Goal: Register for event/course

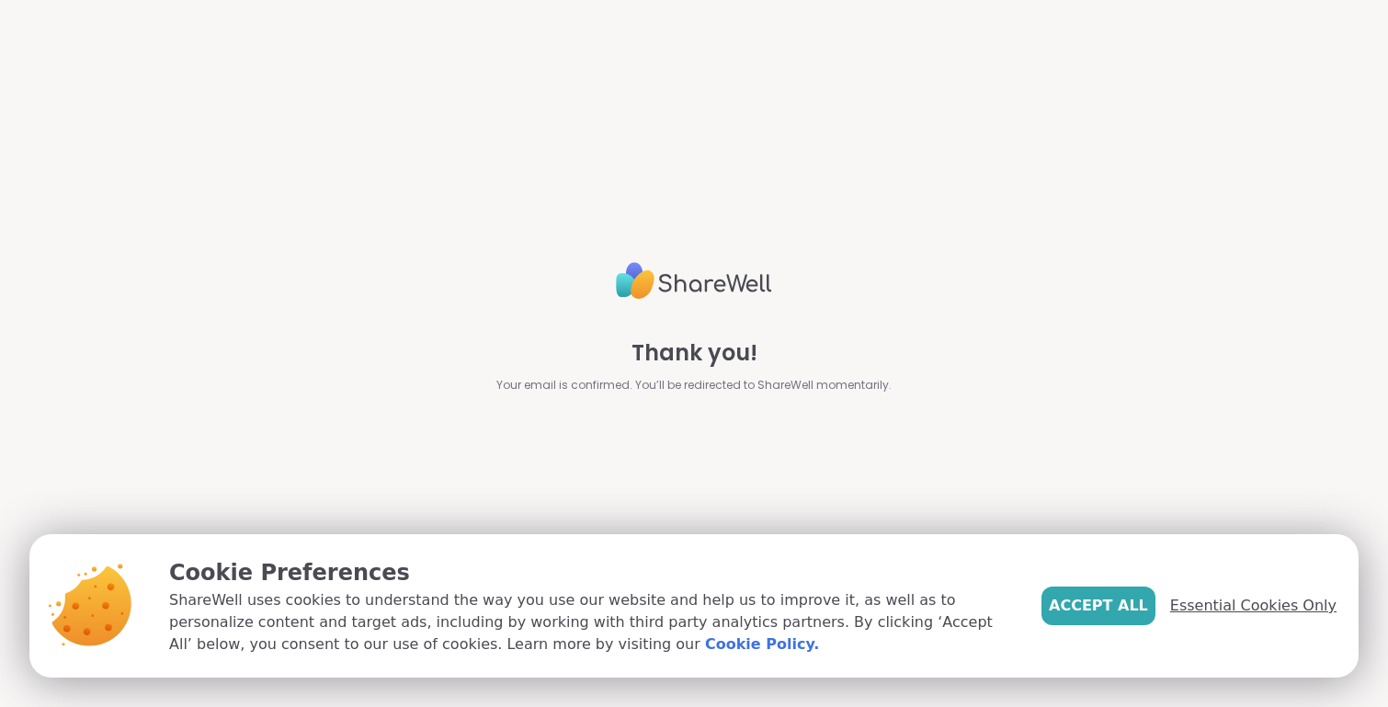
click at [1217, 602] on span "Essential Cookies Only" at bounding box center [1253, 606] width 166 height 22
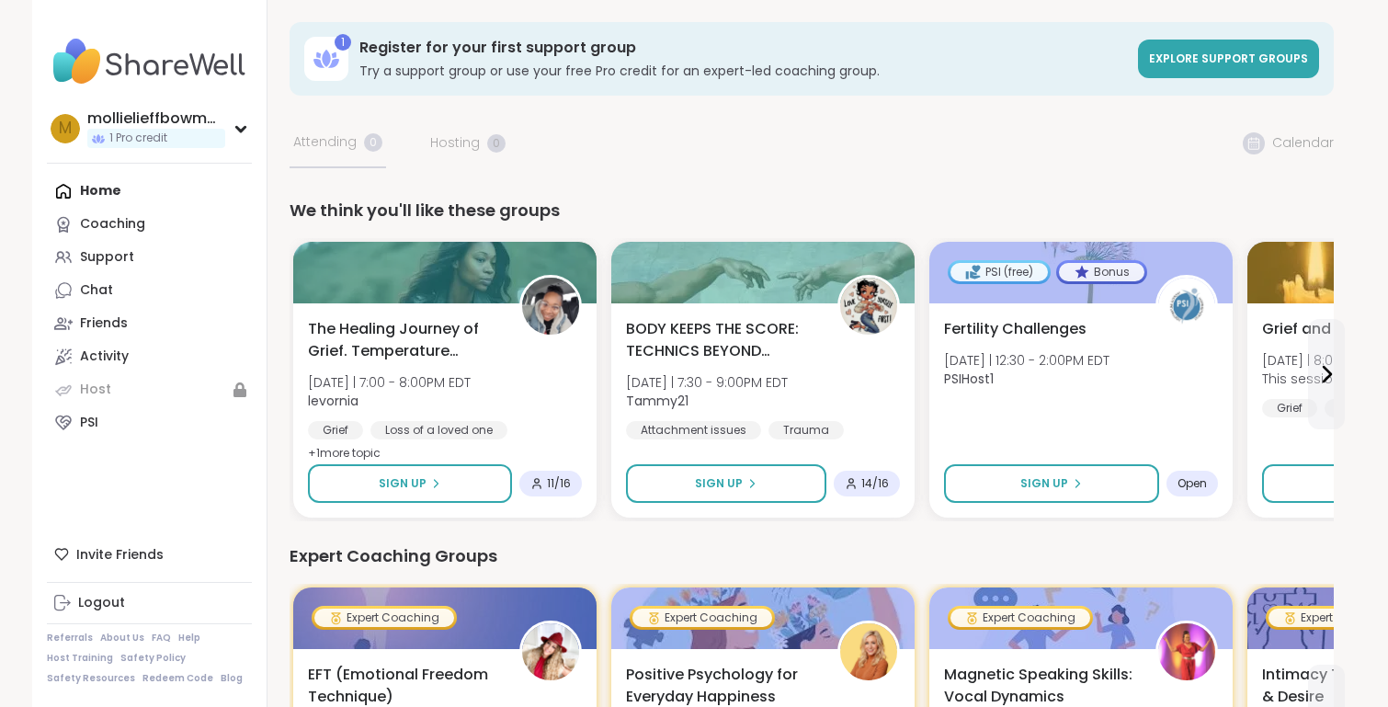
click at [315, 50] on icon at bounding box center [326, 58] width 29 height 29
click at [341, 40] on div "1" at bounding box center [343, 42] width 17 height 17
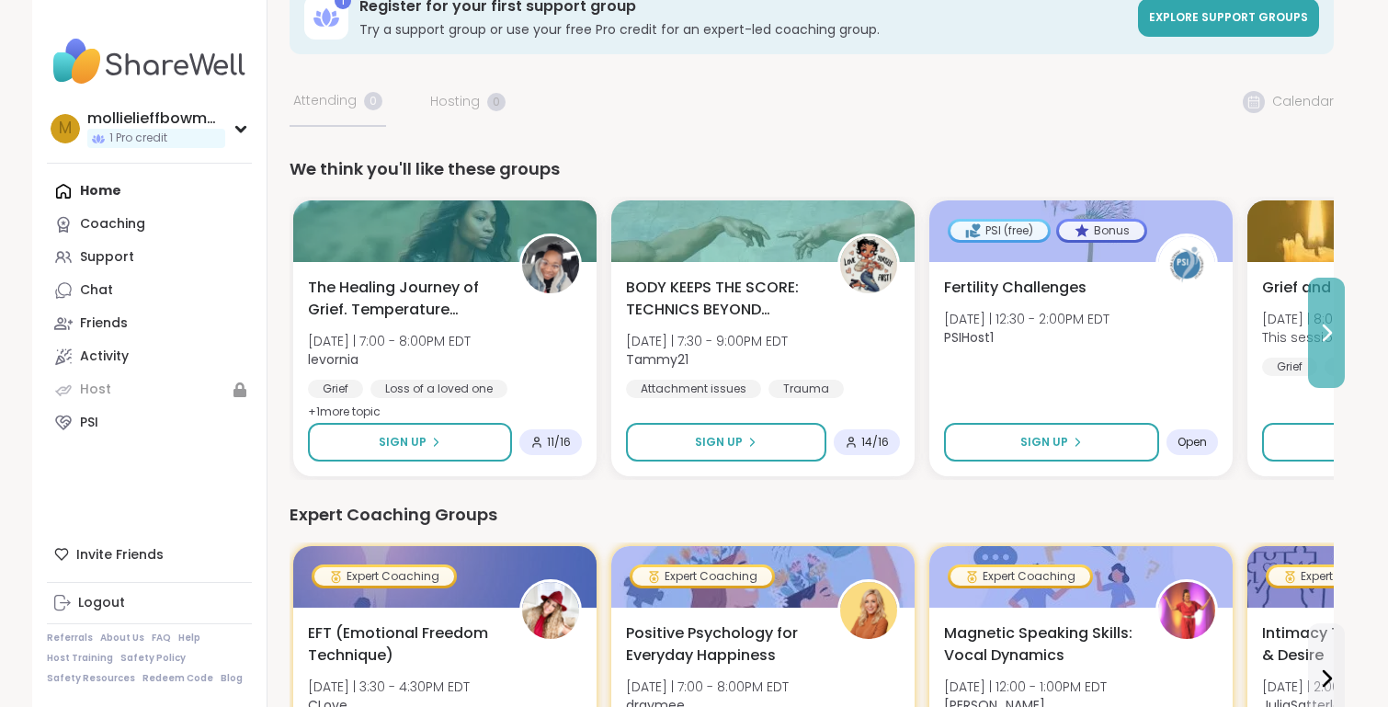
click at [1321, 335] on icon at bounding box center [1326, 333] width 22 height 22
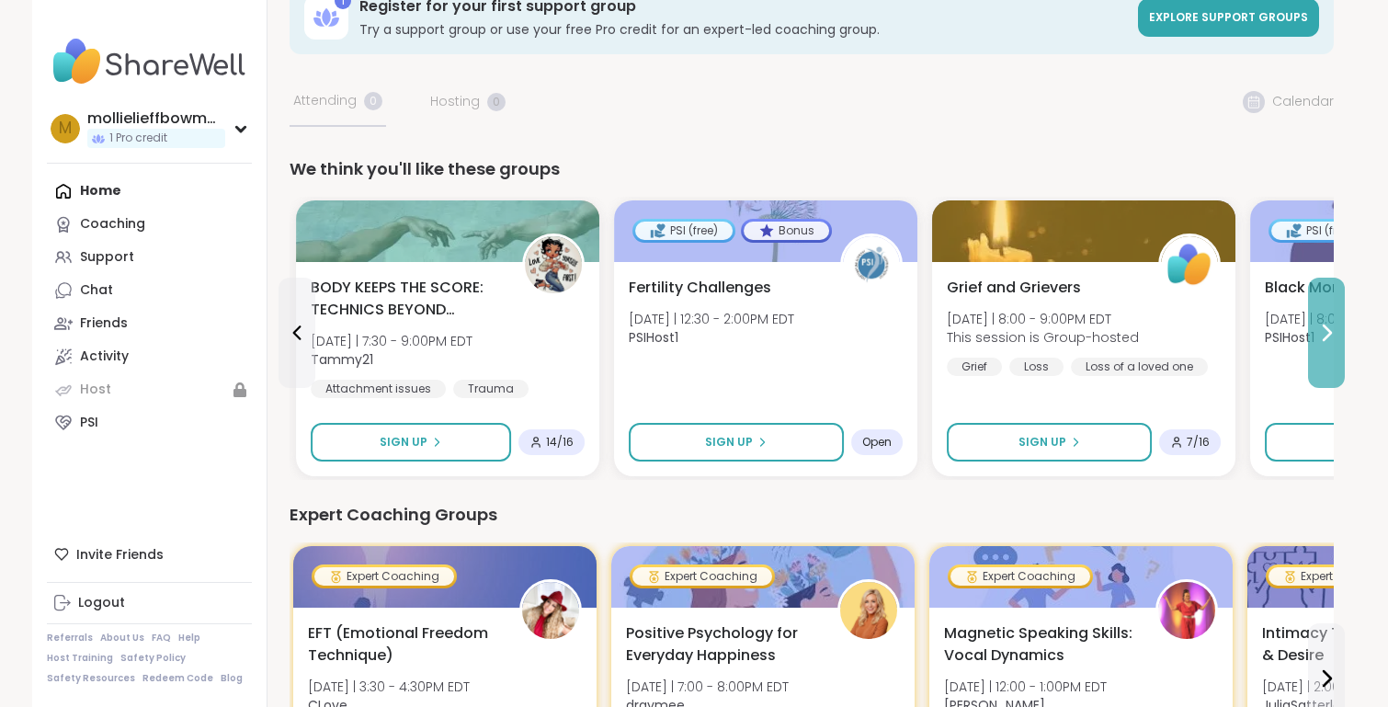
click at [1323, 335] on icon at bounding box center [1326, 333] width 22 height 22
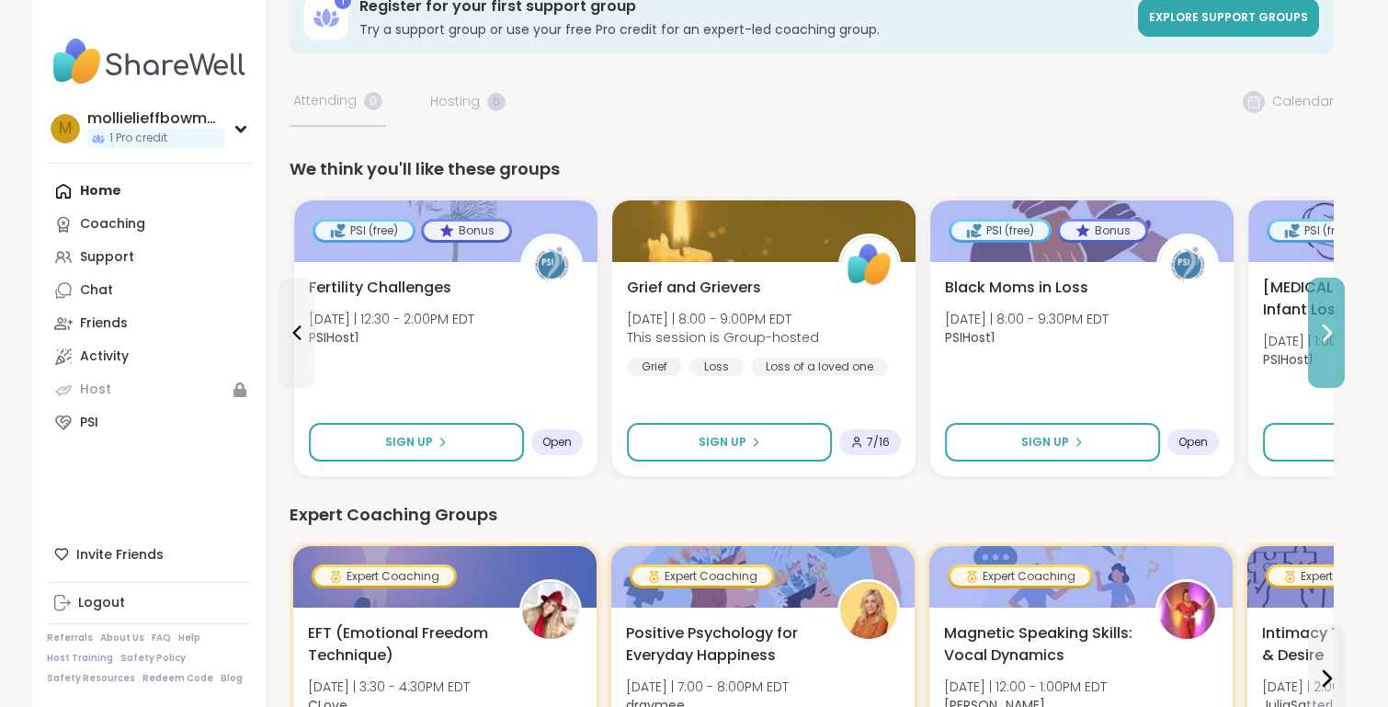
click at [1323, 336] on icon at bounding box center [1326, 333] width 22 height 22
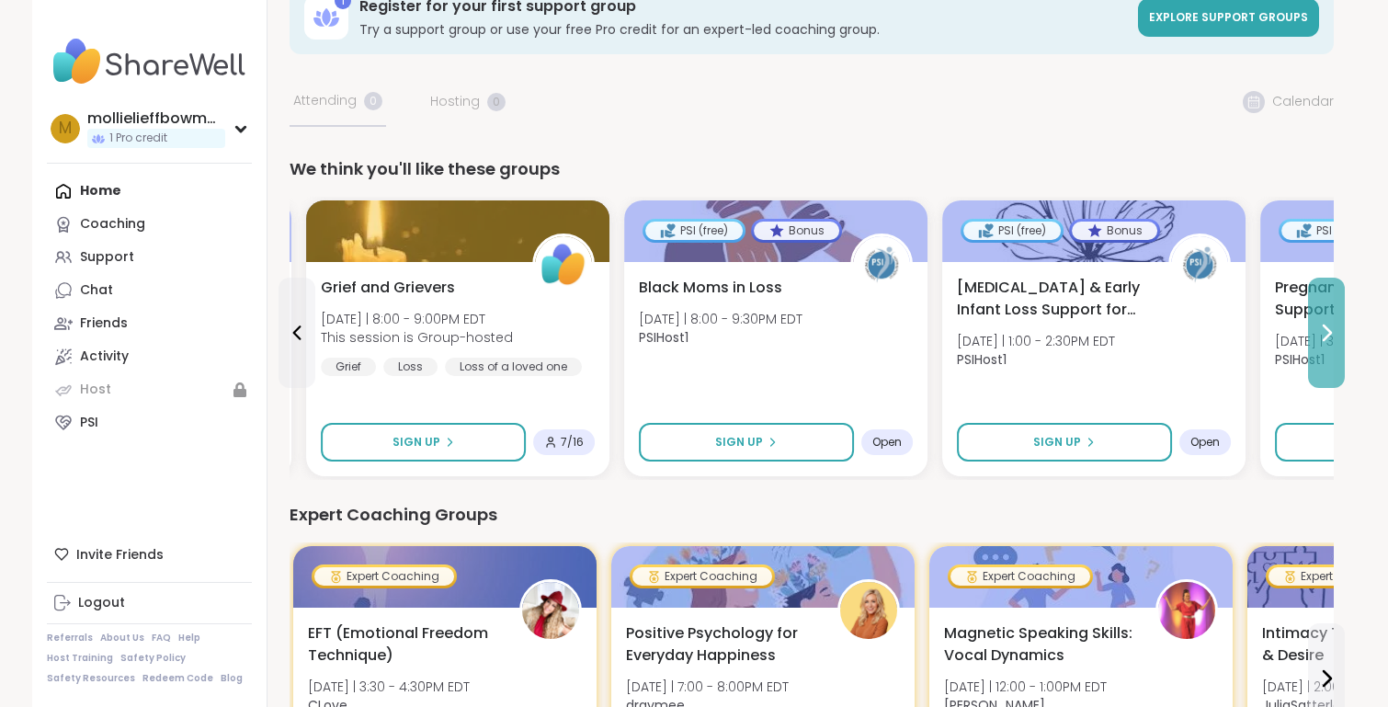
click at [1323, 336] on icon at bounding box center [1326, 333] width 22 height 22
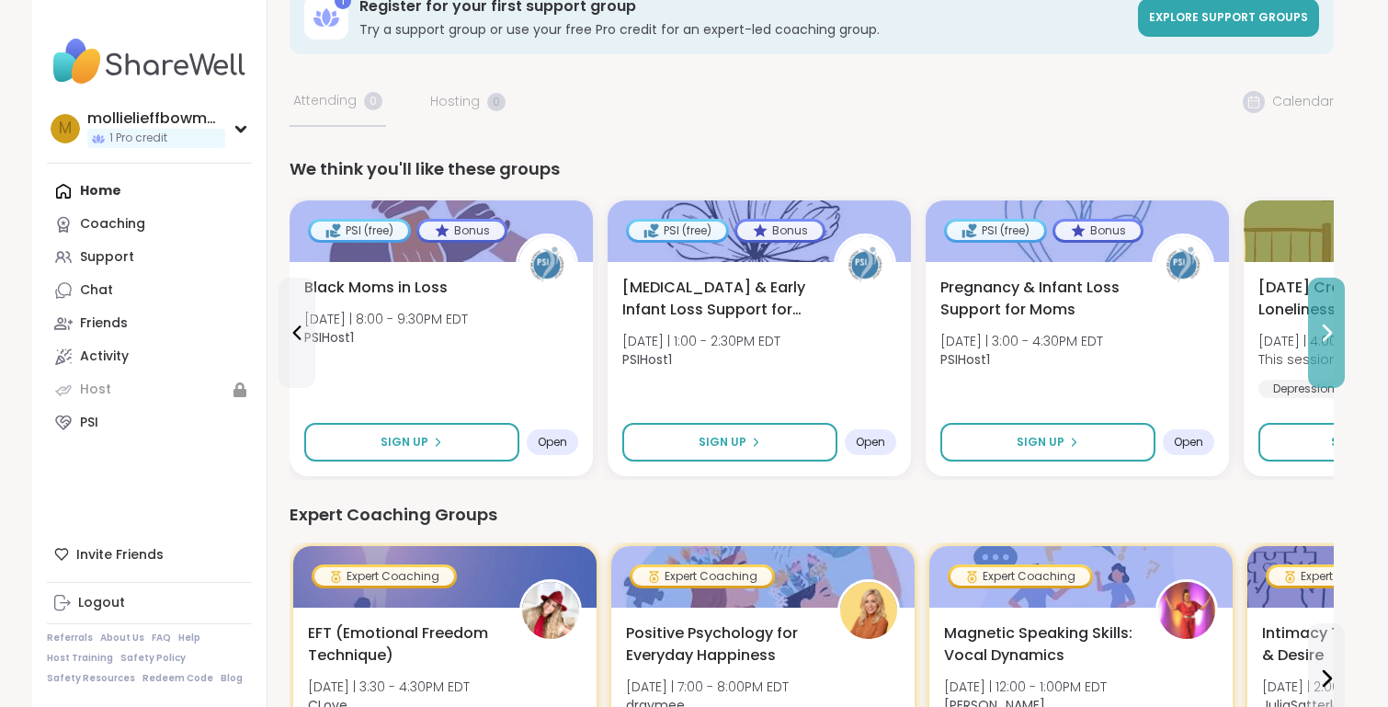
click at [1323, 336] on icon at bounding box center [1326, 333] width 22 height 22
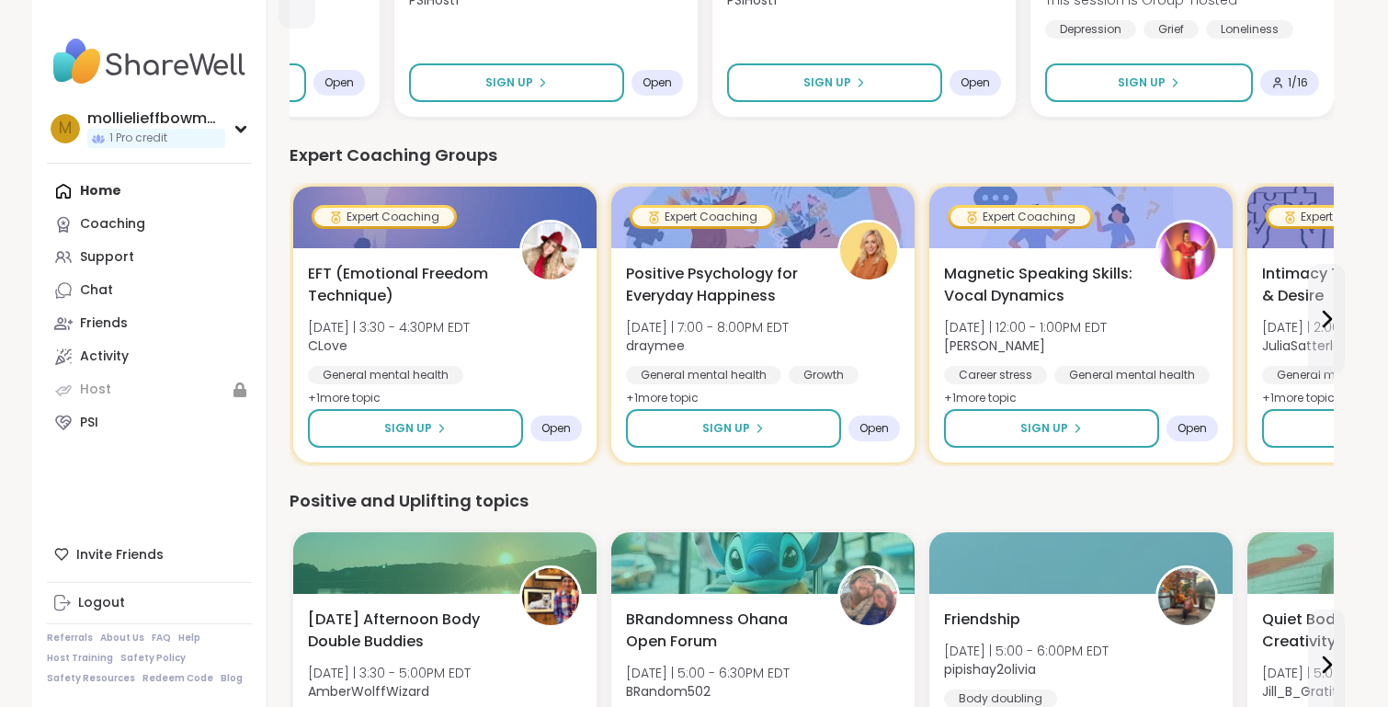
scroll to position [0, 0]
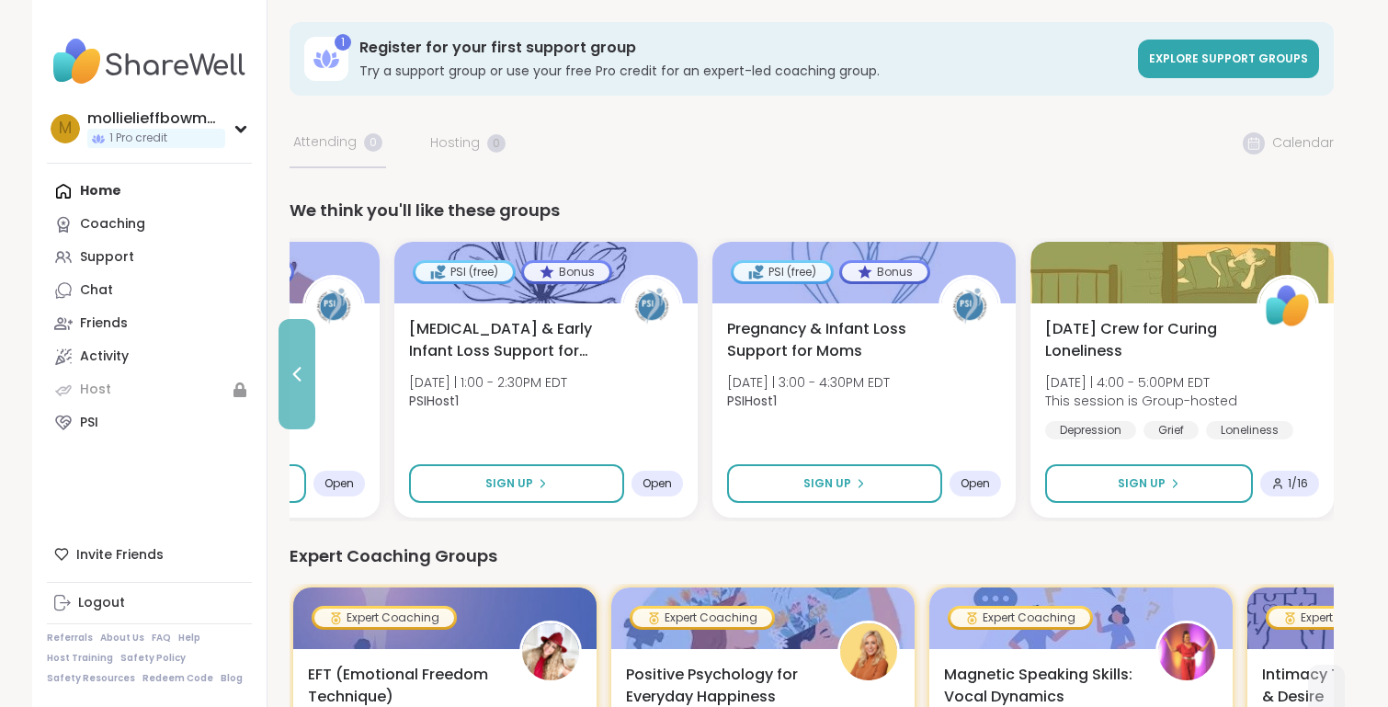
click at [302, 372] on icon at bounding box center [297, 374] width 22 height 22
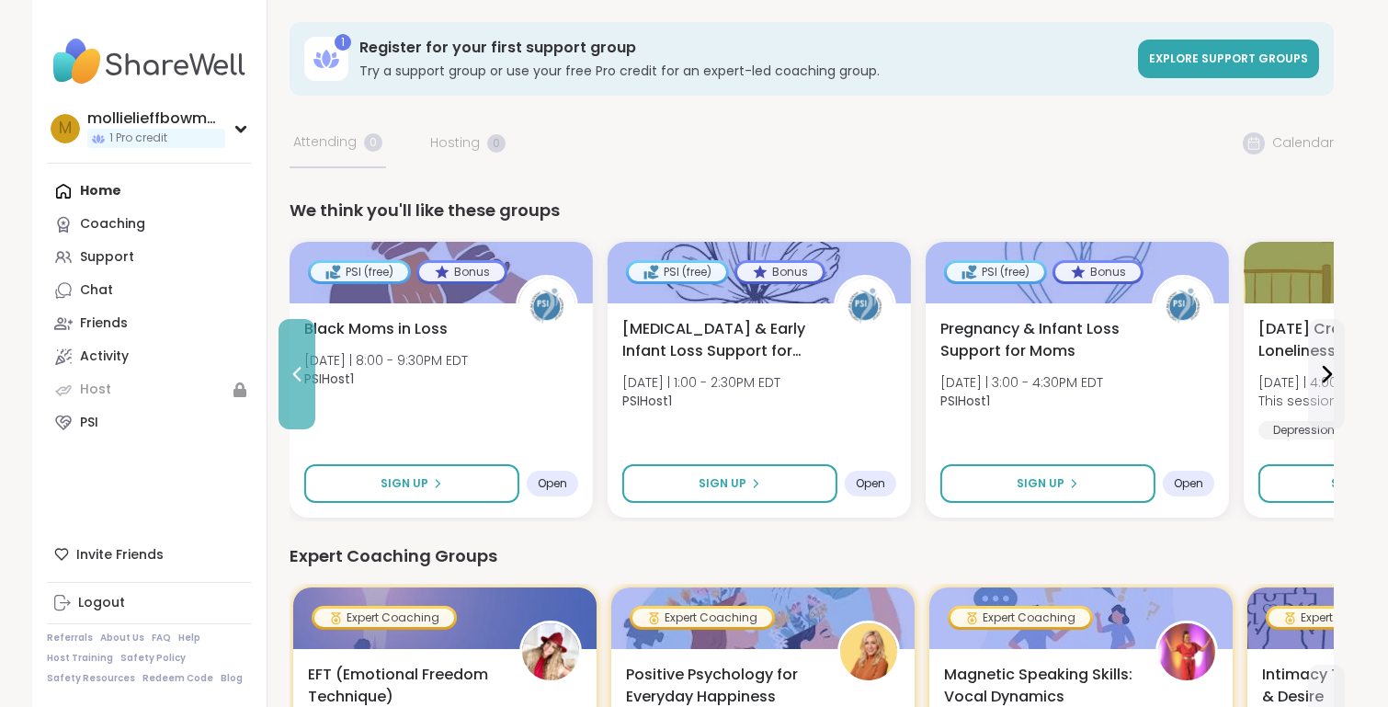
click at [290, 370] on icon at bounding box center [297, 374] width 22 height 22
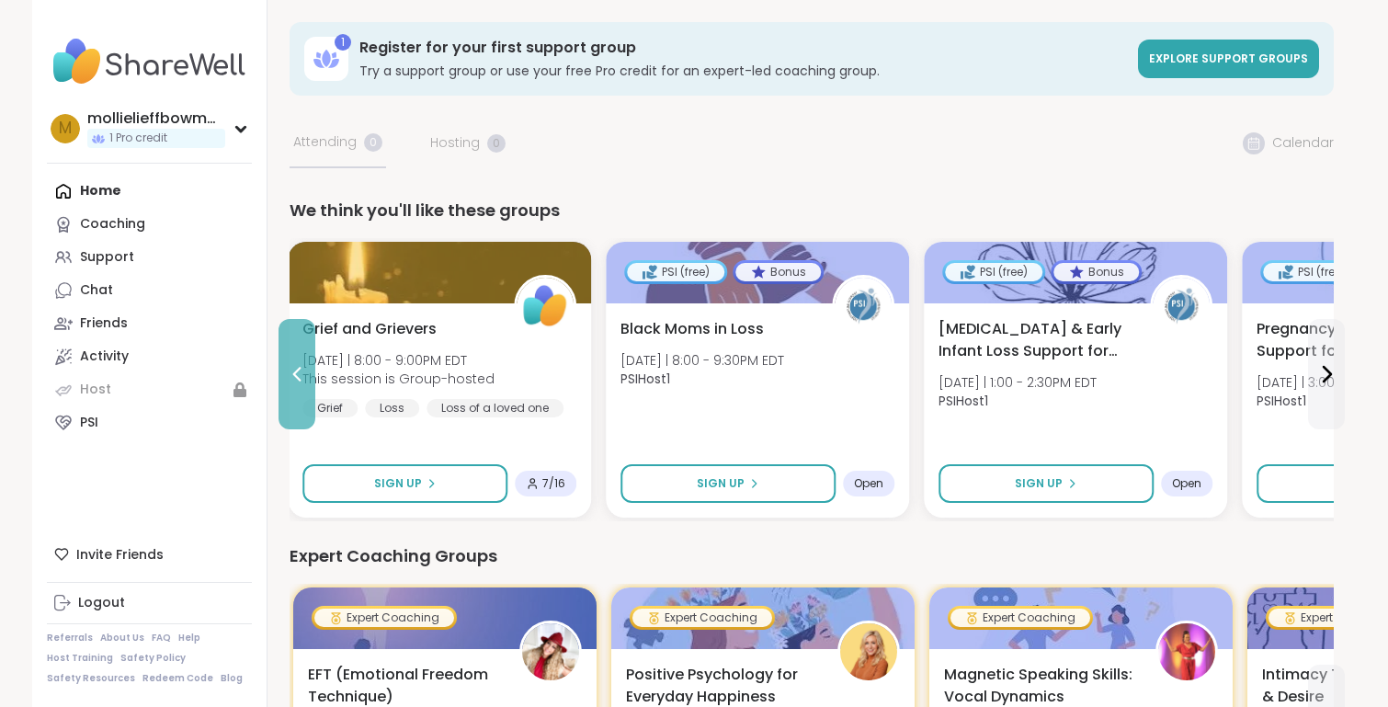
click at [290, 371] on icon at bounding box center [297, 374] width 22 height 22
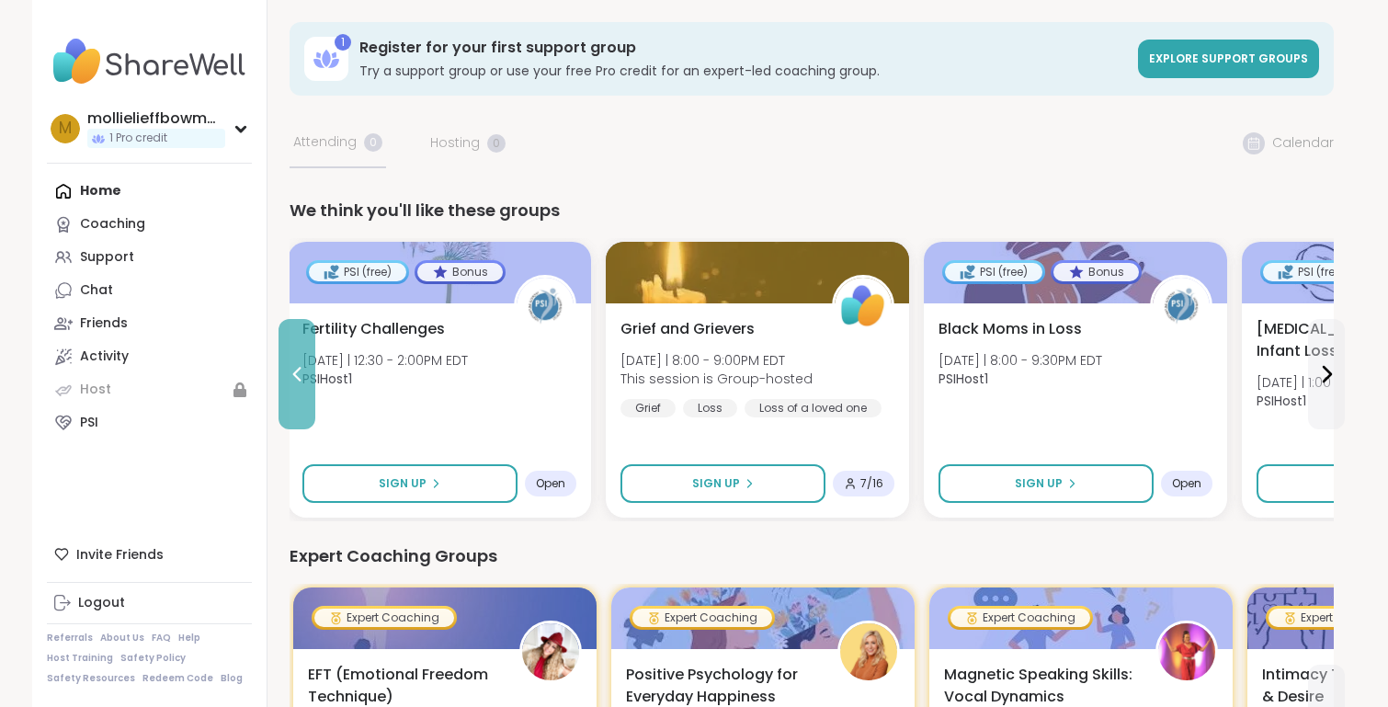
click at [290, 371] on icon at bounding box center [297, 374] width 22 height 22
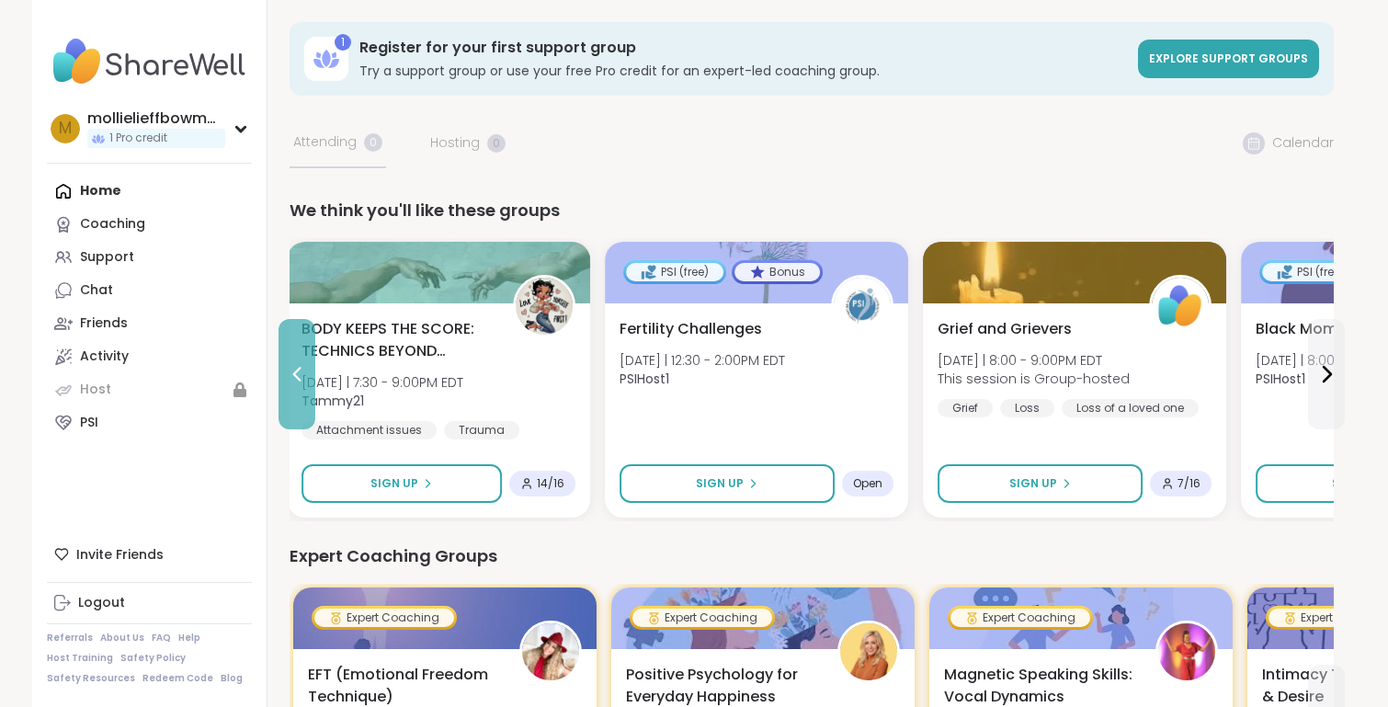
click at [291, 372] on icon at bounding box center [297, 374] width 22 height 22
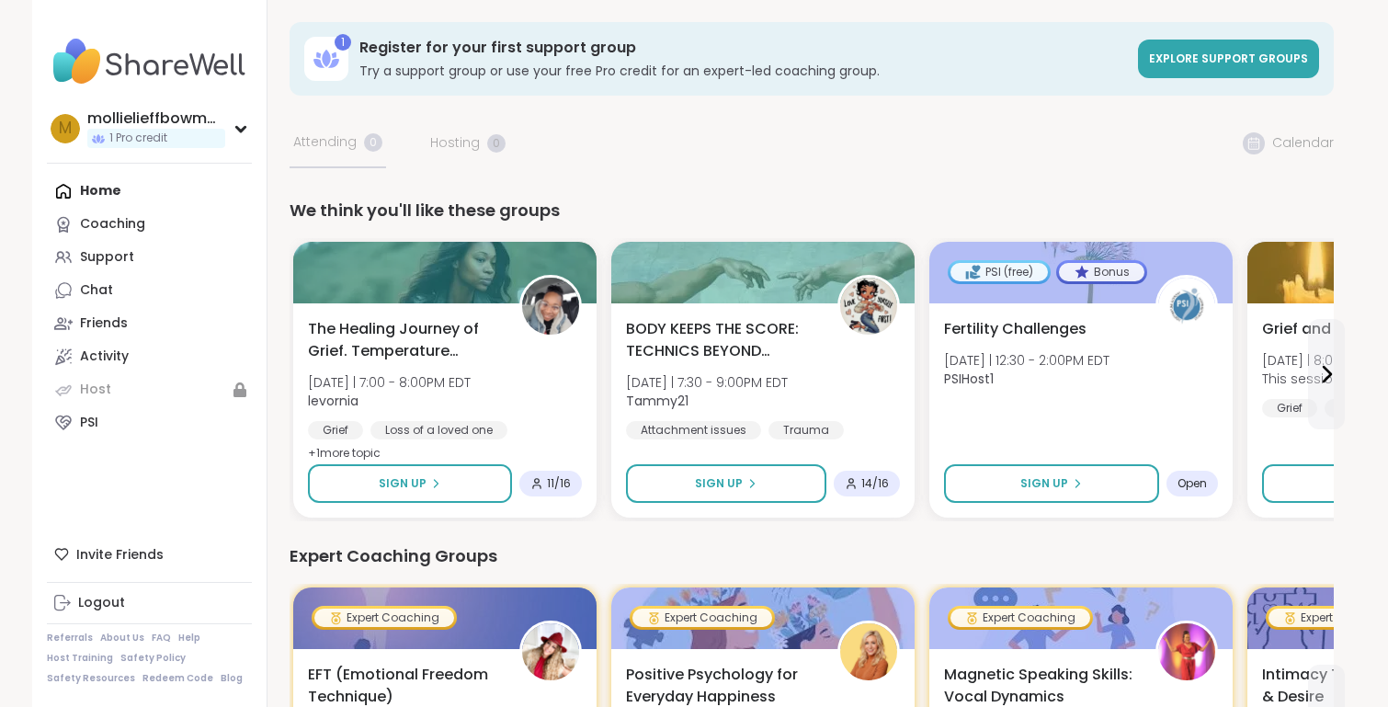
click at [291, 372] on div "The Healing Journey of Grief. Temperature Check. Wed 10/8 | 7:00 - 8:00PM EDT l…" at bounding box center [812, 379] width 1044 height 283
click at [162, 256] on link "Support" at bounding box center [149, 257] width 205 height 33
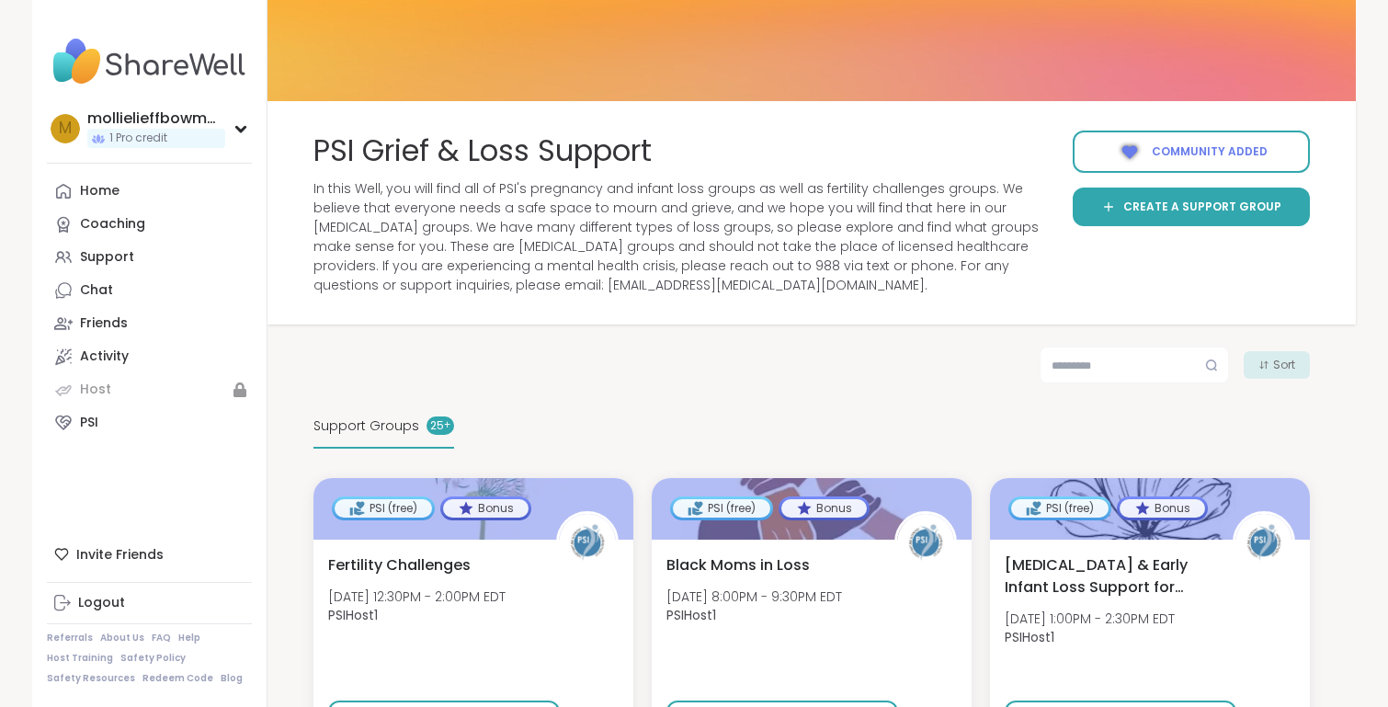
click at [1183, 154] on span "Community added" at bounding box center [1210, 151] width 116 height 17
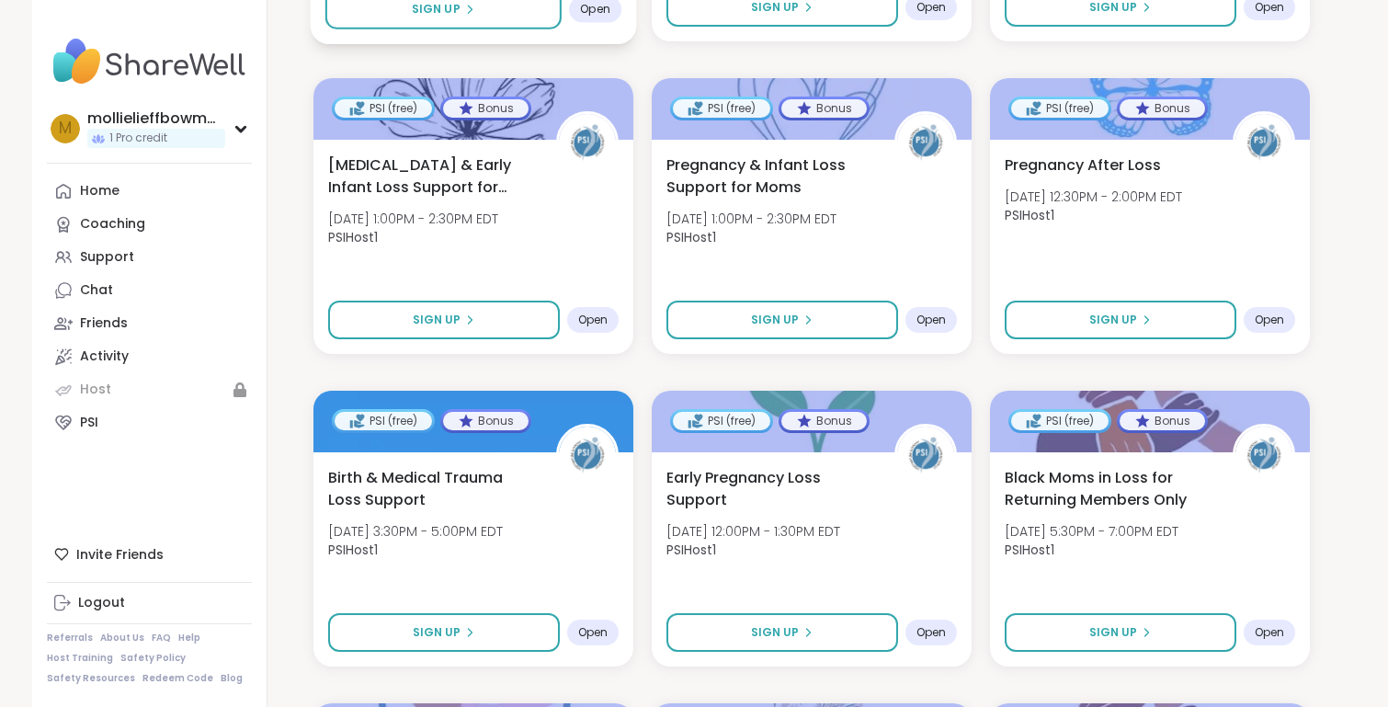
scroll to position [1667, 0]
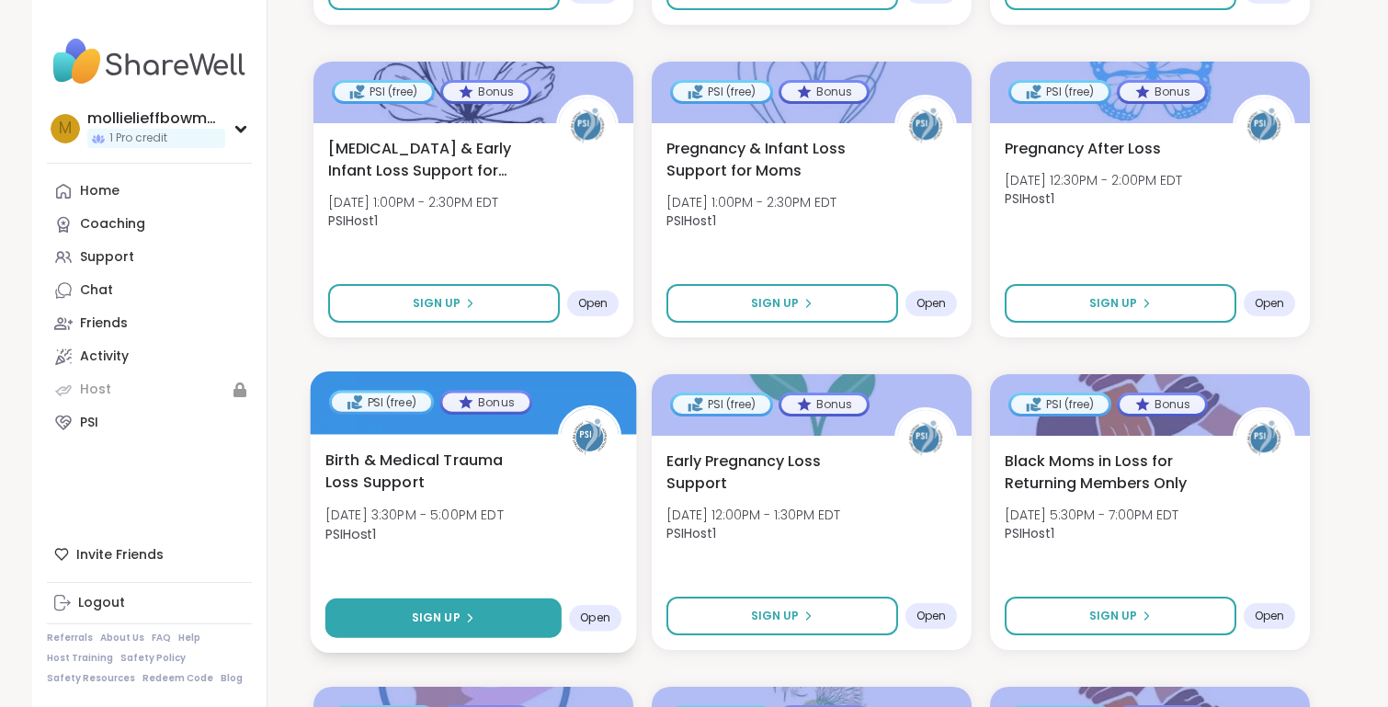
click at [474, 620] on button "Sign Up" at bounding box center [443, 618] width 236 height 40
select select "**"
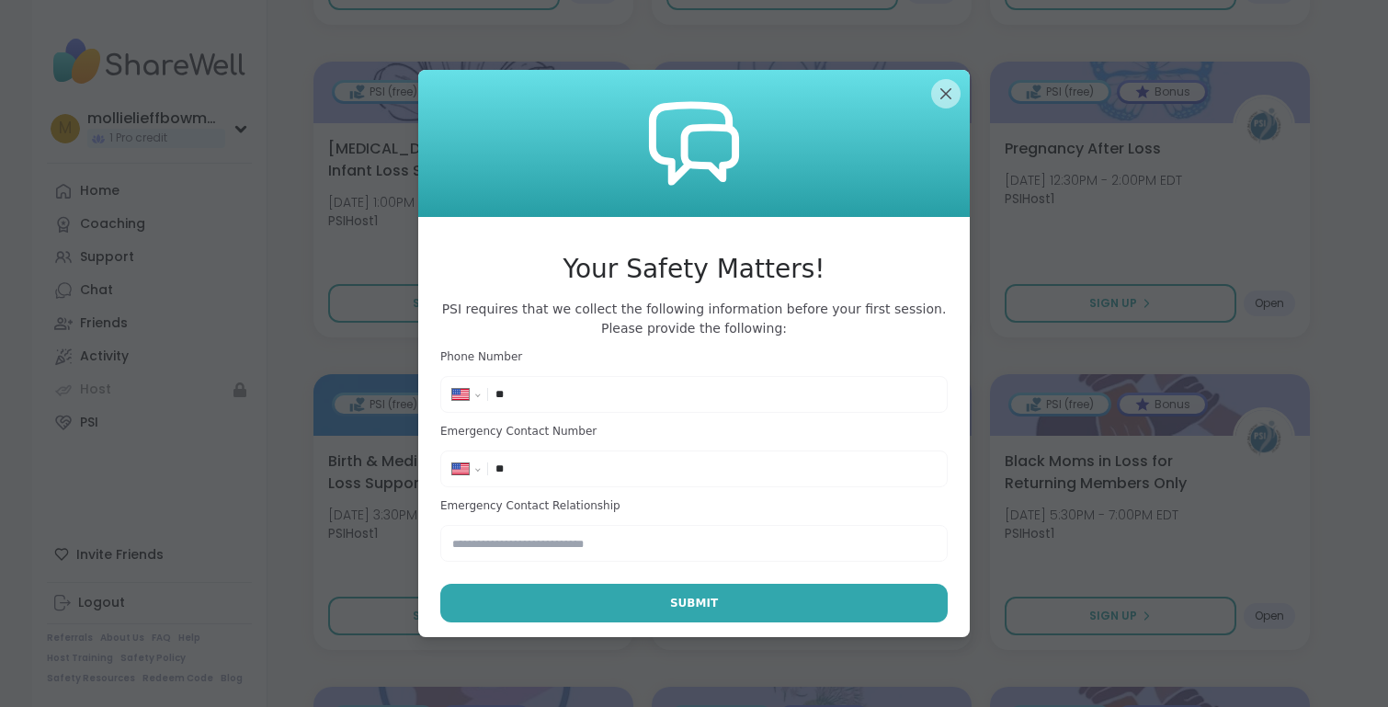
click at [578, 384] on div "**********" at bounding box center [694, 395] width 498 height 28
click at [580, 399] on input "**" at bounding box center [715, 394] width 440 height 18
type input "**********"
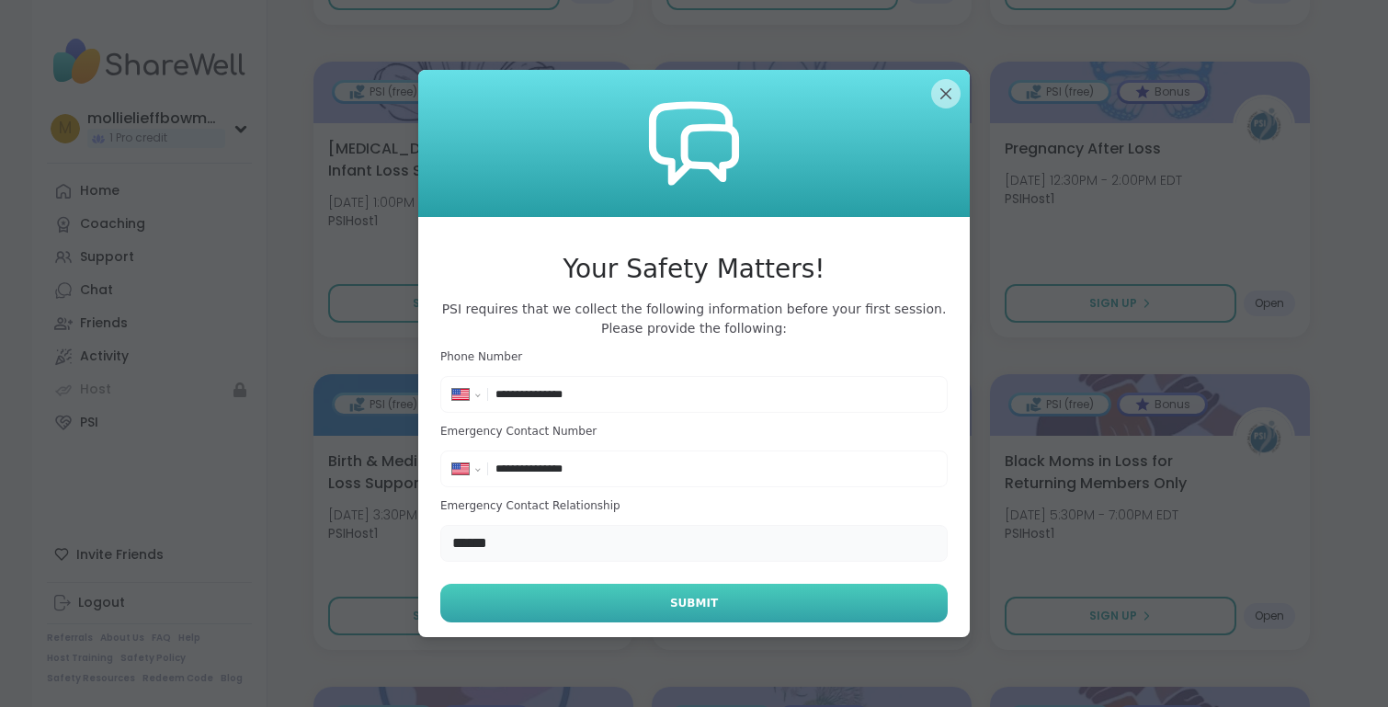
type input "******"
click at [704, 605] on span "Submit" at bounding box center [694, 603] width 48 height 17
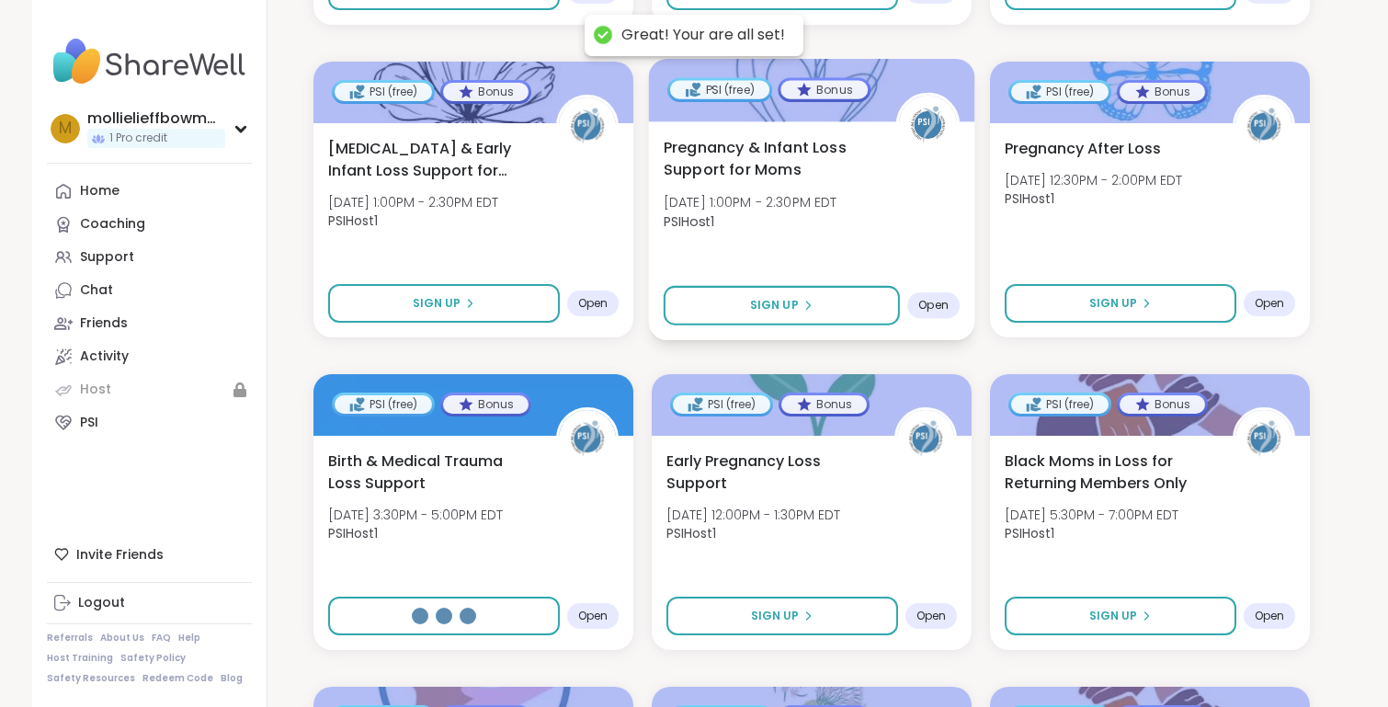
select select "**"
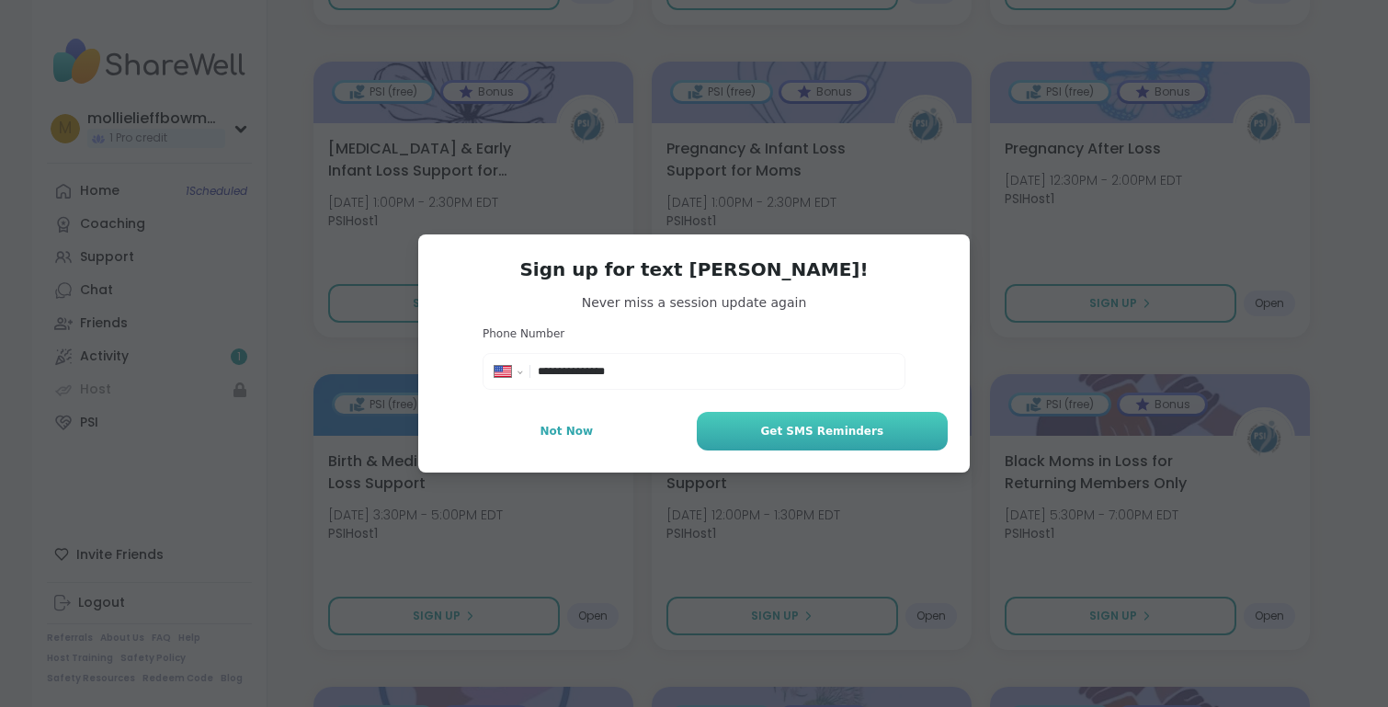
click at [774, 423] on span "Get SMS Reminders" at bounding box center [821, 431] width 123 height 17
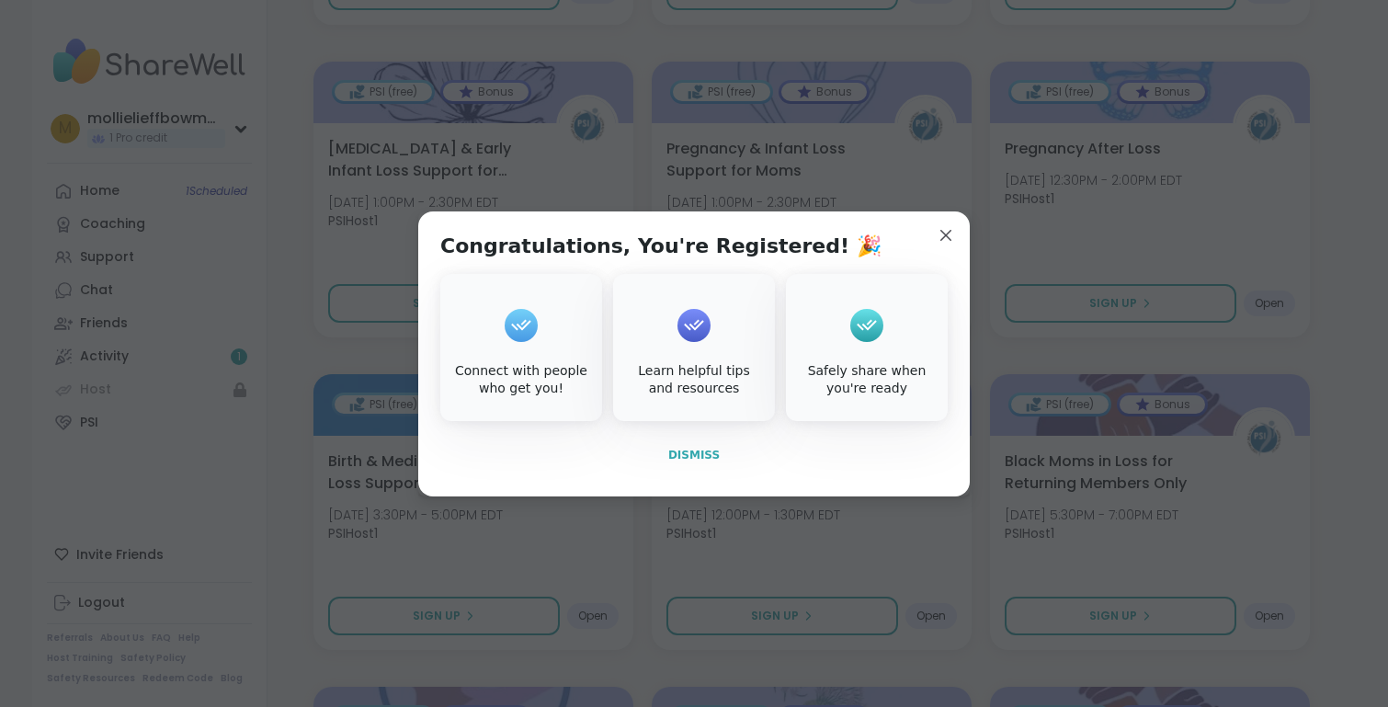
click at [693, 461] on span "Dismiss" at bounding box center [693, 455] width 51 height 13
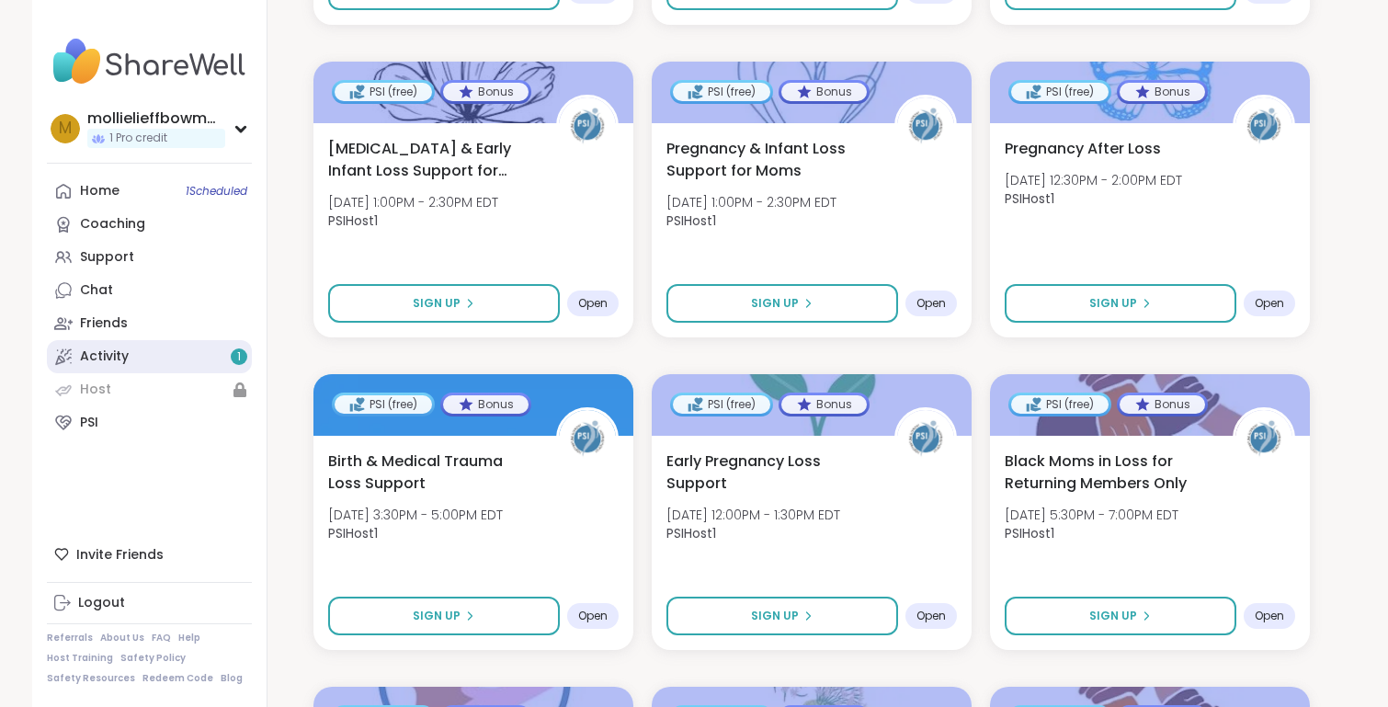
click at [196, 340] on link "Activity 1" at bounding box center [149, 356] width 205 height 33
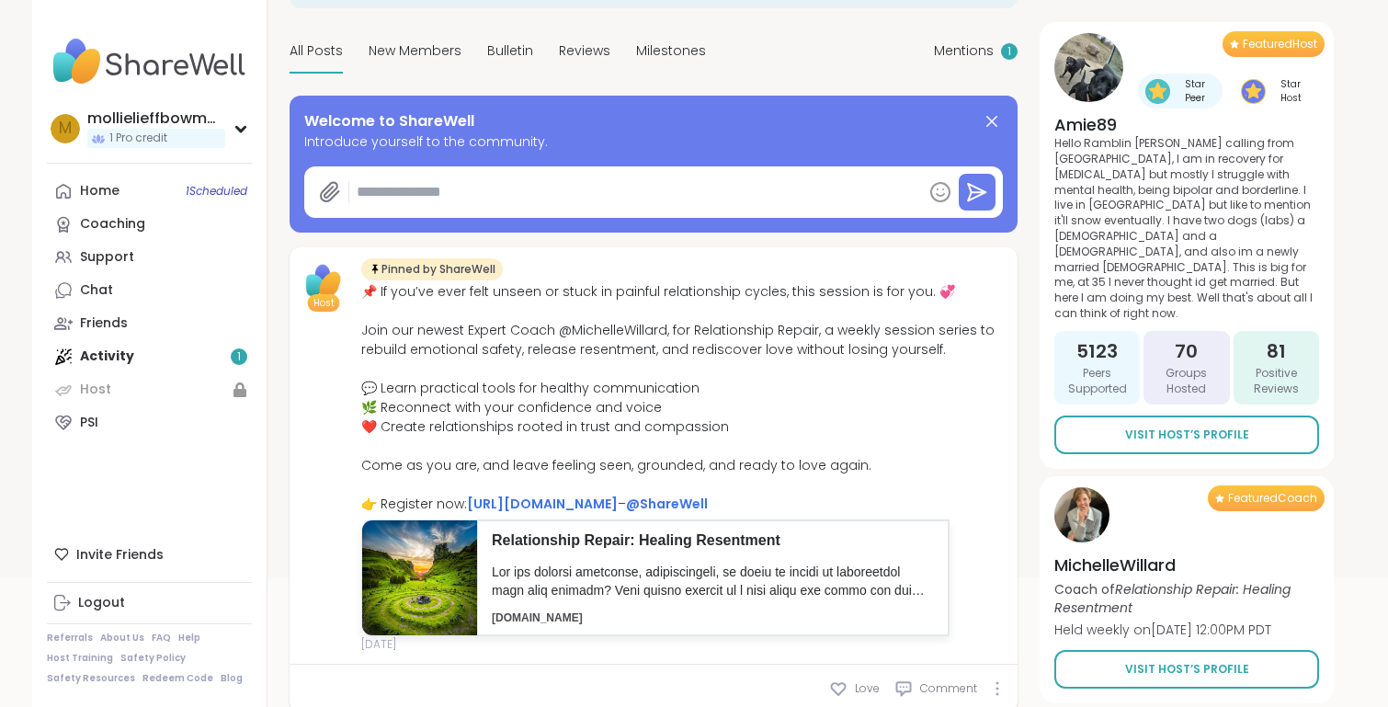
scroll to position [188, 0]
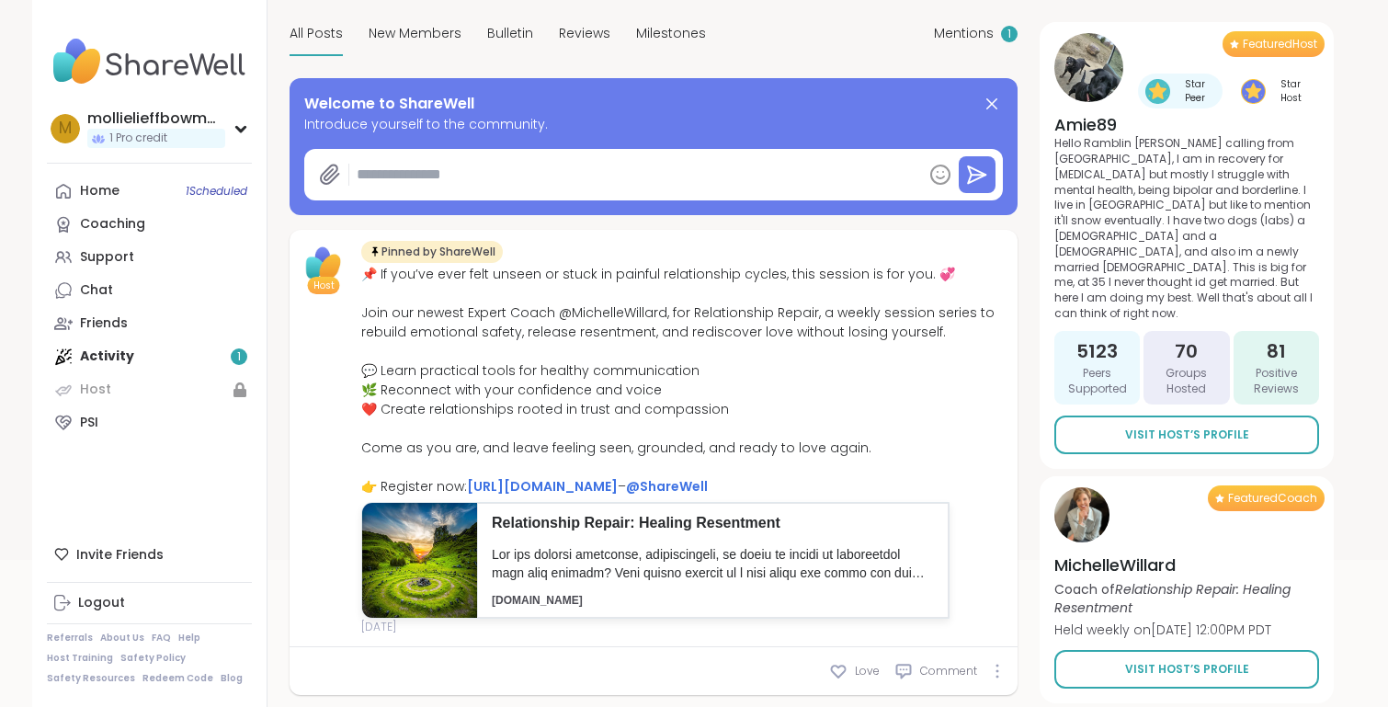
click at [195, 351] on div "Home 1 Scheduled Coaching Support Chat Friends Activity 1 Host PSI" at bounding box center [149, 307] width 205 height 265
click at [245, 359] on div "Home 1 Scheduled Coaching Support Chat Friends Activity 1 Host PSI" at bounding box center [149, 307] width 205 height 265
click at [104, 364] on div "Home 1 Scheduled Coaching Support Chat Friends Activity 1 Host PSI" at bounding box center [149, 307] width 205 height 265
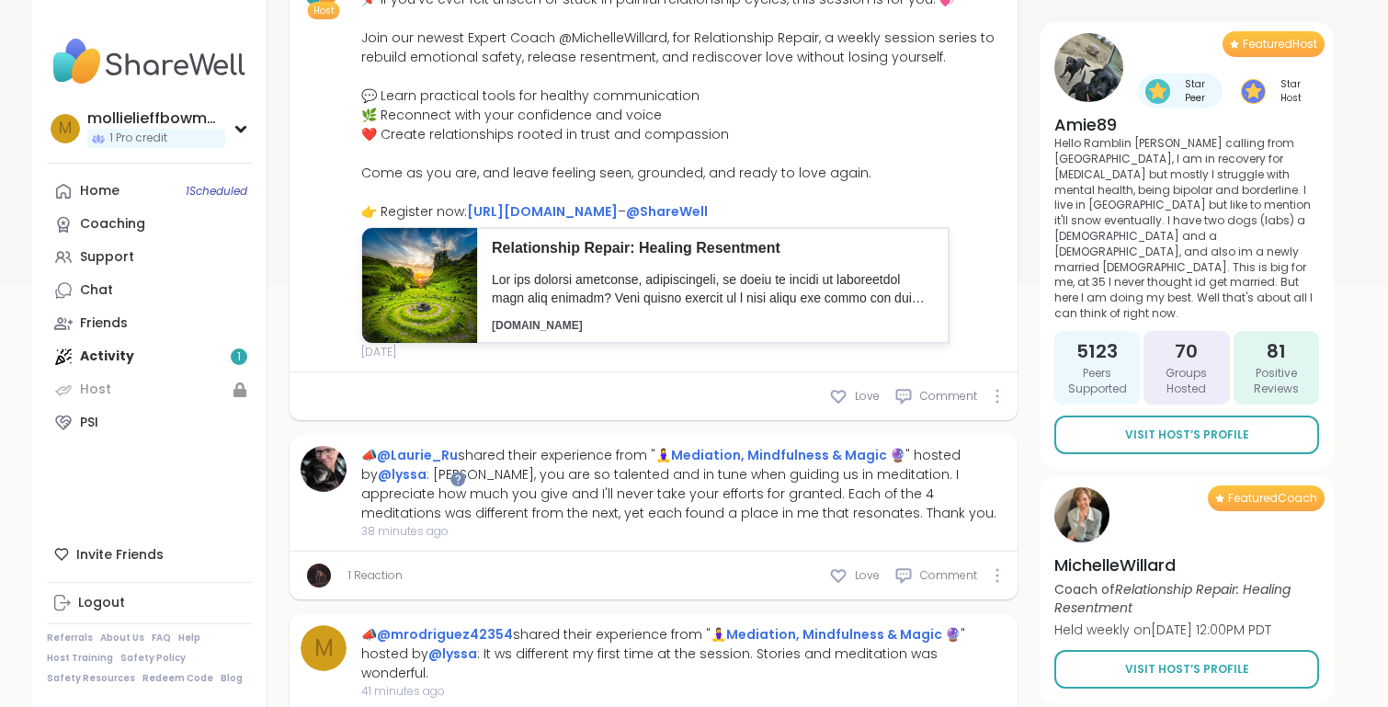
scroll to position [580, 0]
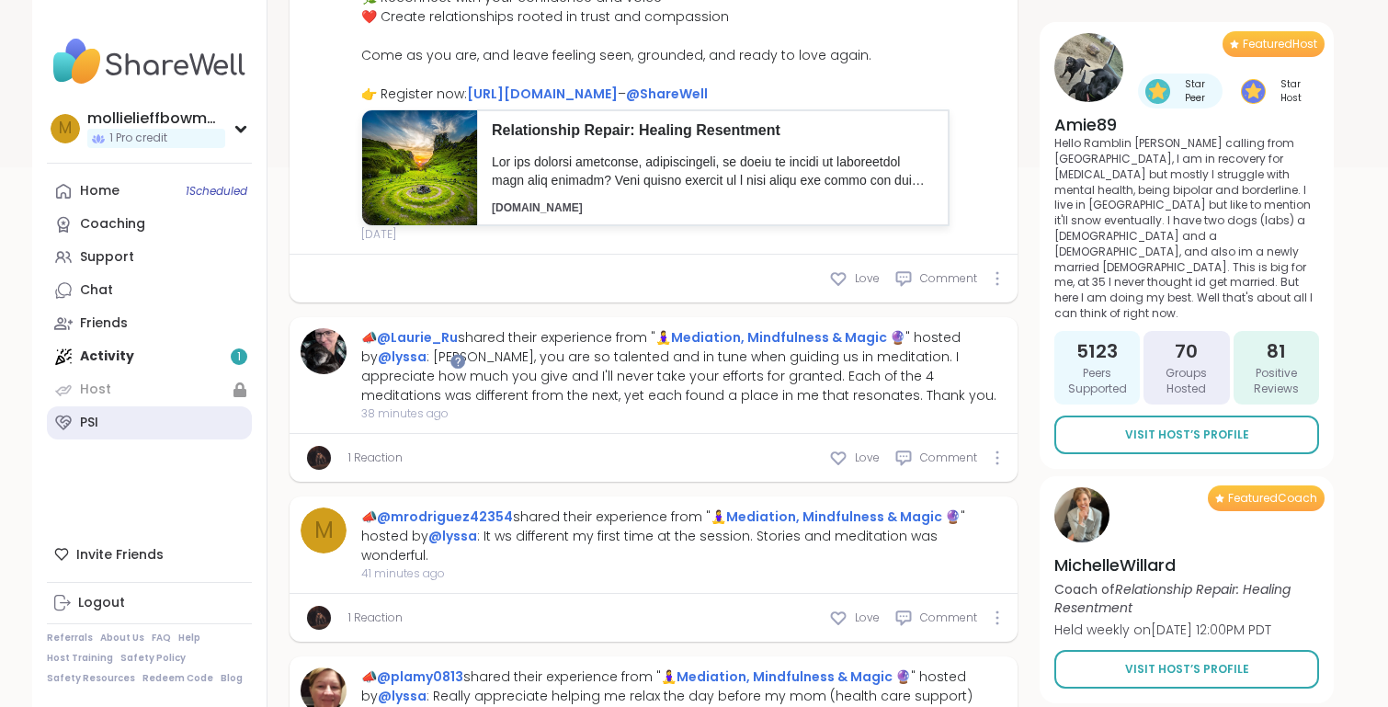
click at [108, 429] on link "PSI" at bounding box center [149, 422] width 205 height 33
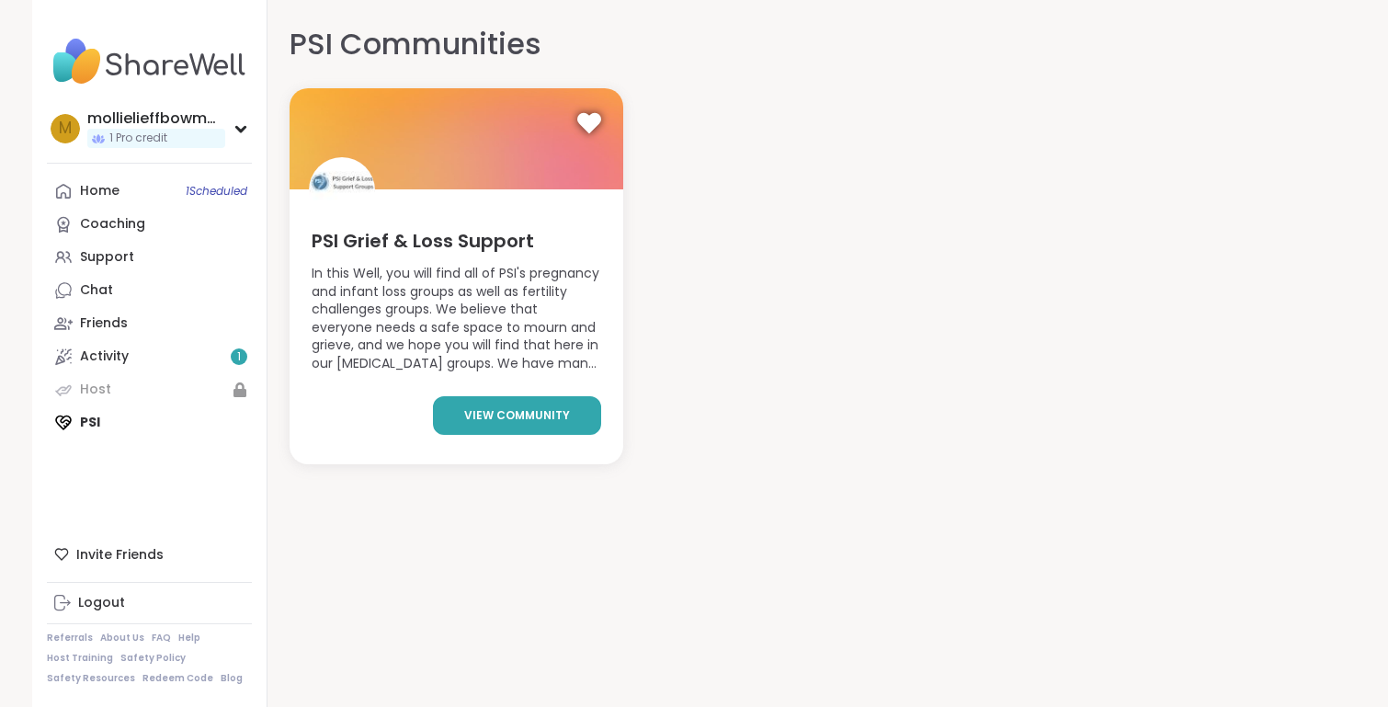
click at [472, 432] on link "view community" at bounding box center [517, 415] width 168 height 39
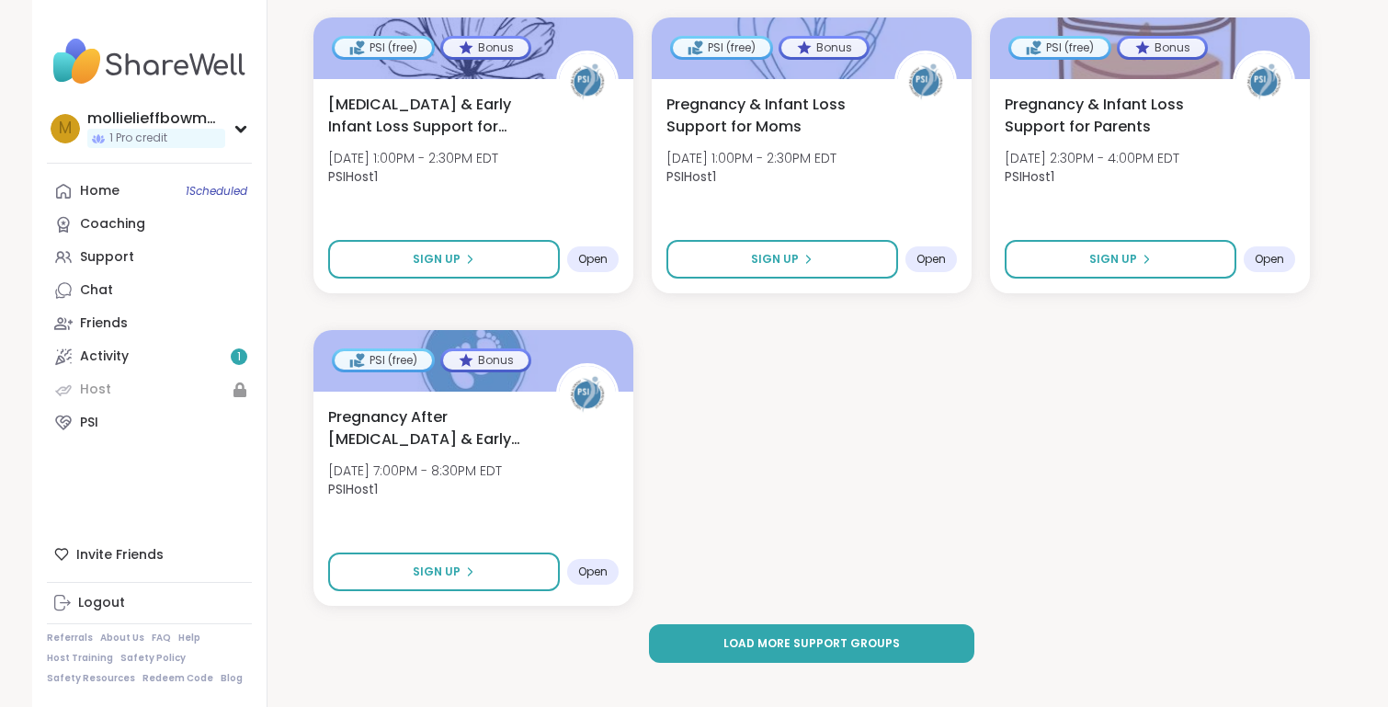
scroll to position [2636, 0]
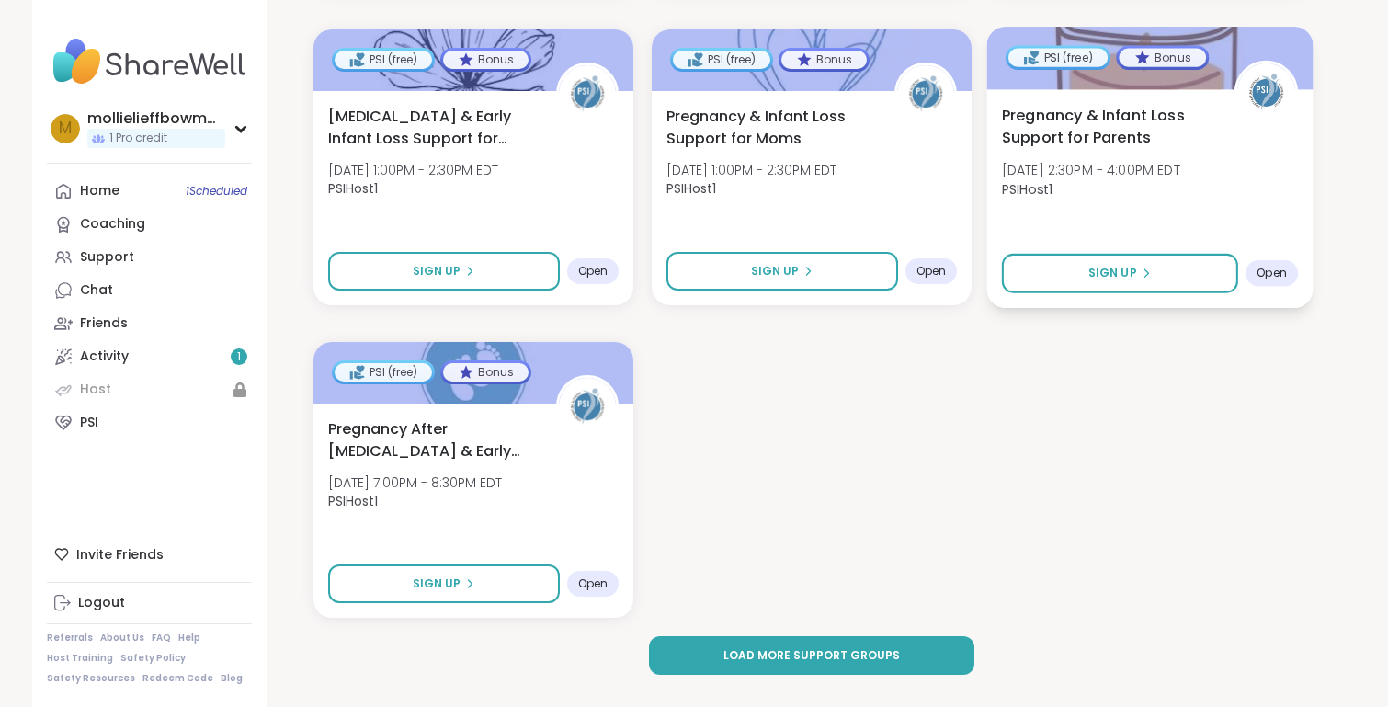
click at [1128, 193] on span "PSIHost1" at bounding box center [1091, 188] width 178 height 18
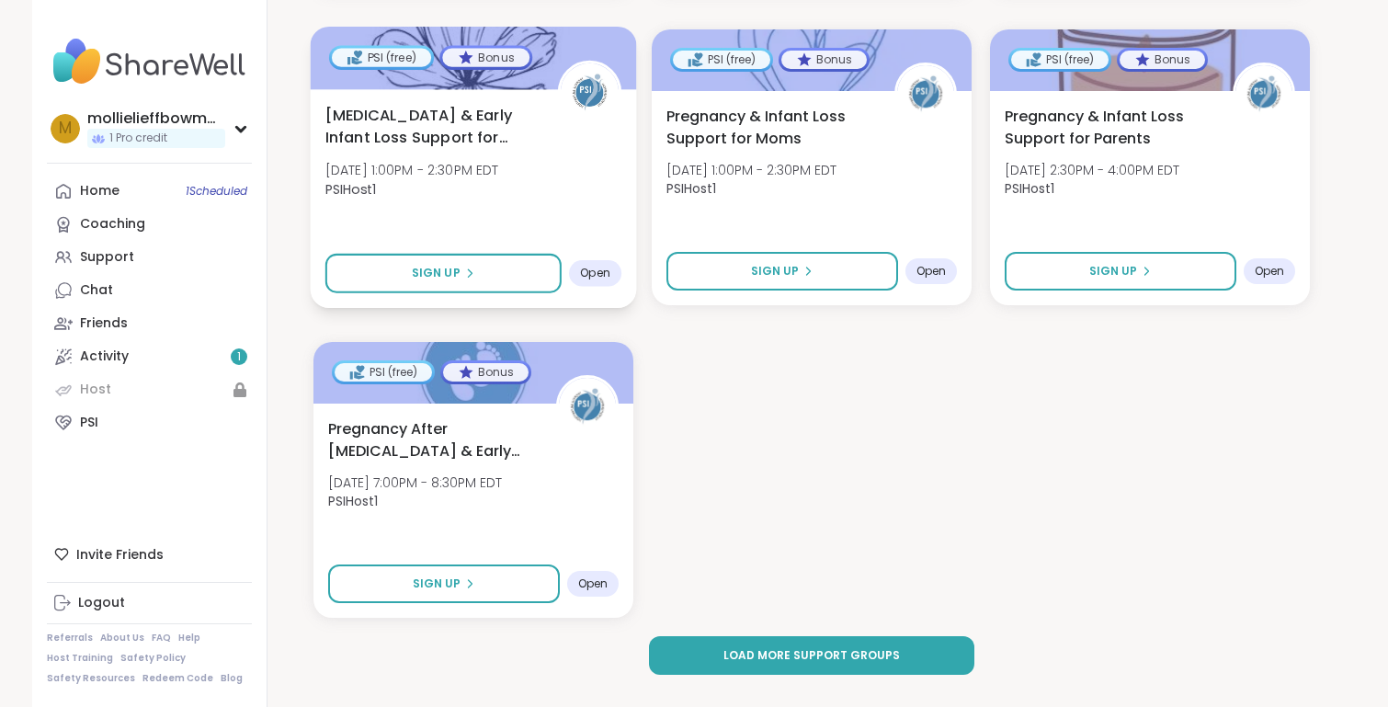
click at [518, 143] on span "[MEDICAL_DATA] & Early Infant Loss Support for Parents" at bounding box center [431, 126] width 212 height 45
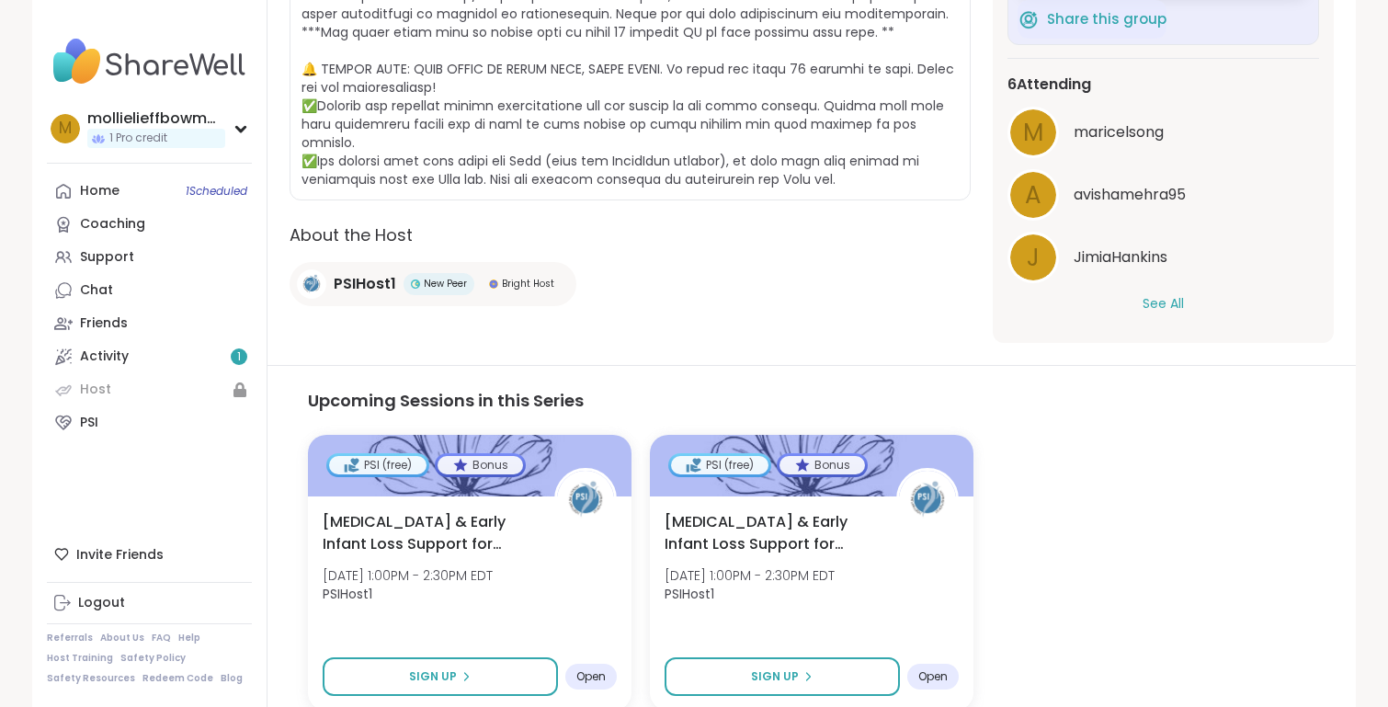
scroll to position [591, 0]
